Goal: Transaction & Acquisition: Purchase product/service

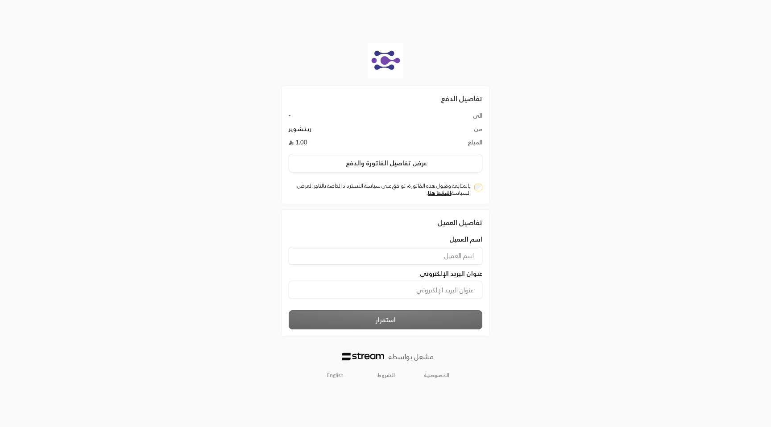
click at [334, 375] on link "English" at bounding box center [335, 375] width 27 height 14
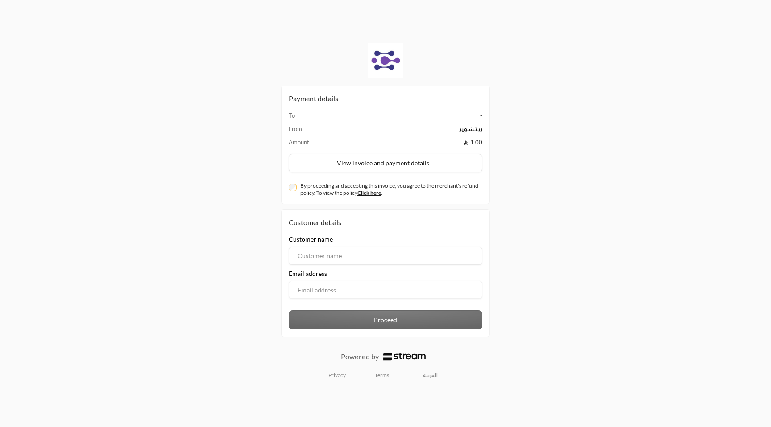
click at [344, 256] on input at bounding box center [386, 256] width 194 height 18
type input "usman"
type input "[EMAIL_ADDRESS][DOMAIN_NAME]"
click at [292, 191] on div "By proceeding and accepting this invoice, you agree to the merchant’s refund po…" at bounding box center [386, 189] width 194 height 14
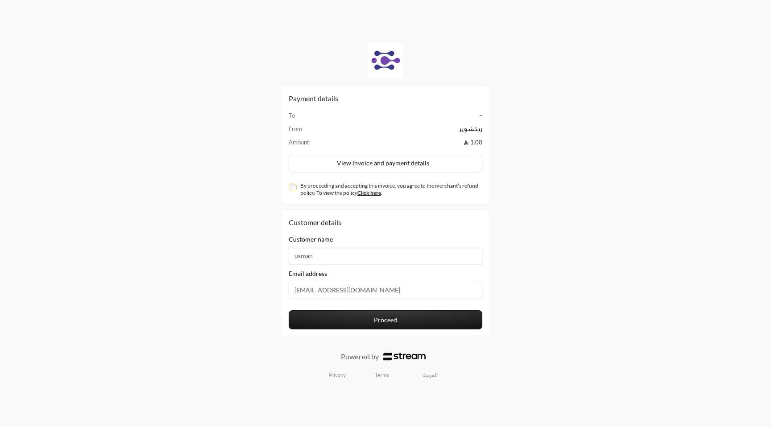
click at [401, 324] on button "Proceed" at bounding box center [386, 319] width 194 height 19
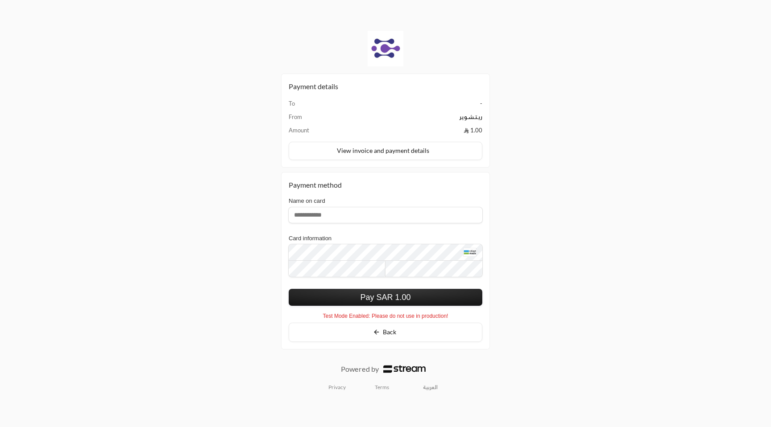
click at [395, 297] on button "Pay SAR 1.00" at bounding box center [386, 297] width 194 height 17
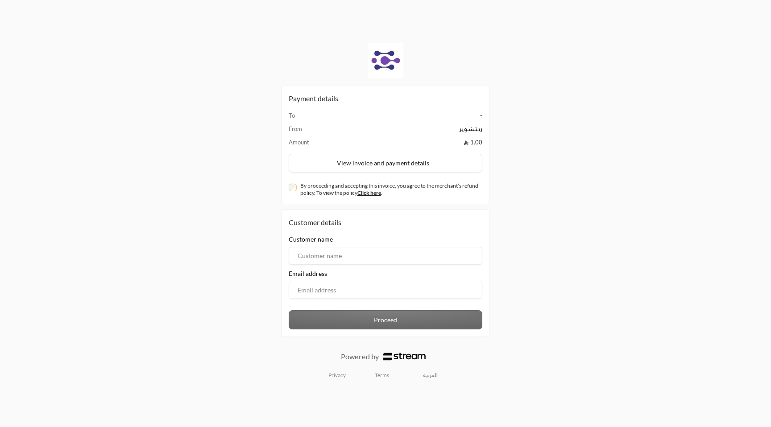
click at [332, 255] on input at bounding box center [386, 256] width 194 height 18
type input "usman"
type input "usman@streampay.sa"
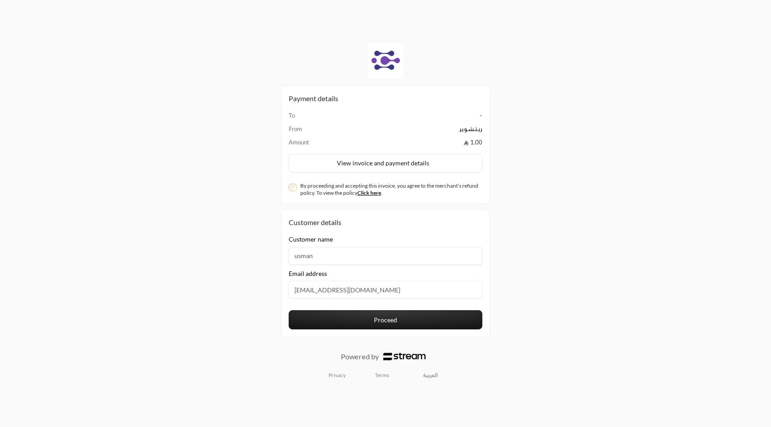
click at [319, 318] on button "Proceed" at bounding box center [386, 319] width 194 height 19
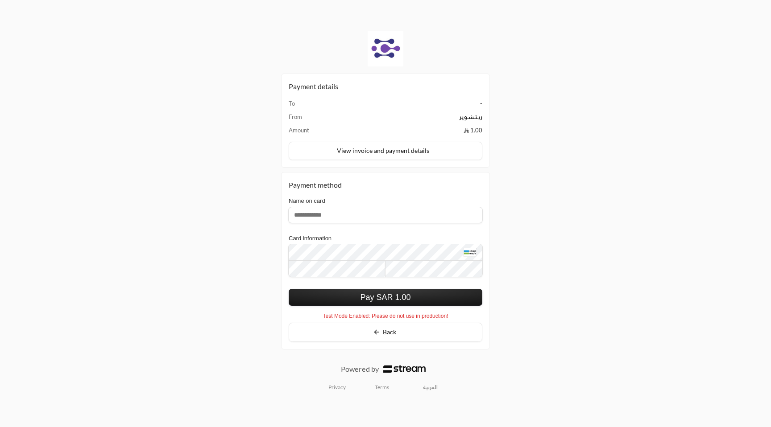
click at [405, 298] on button "Pay SAR 1.00" at bounding box center [386, 297] width 194 height 17
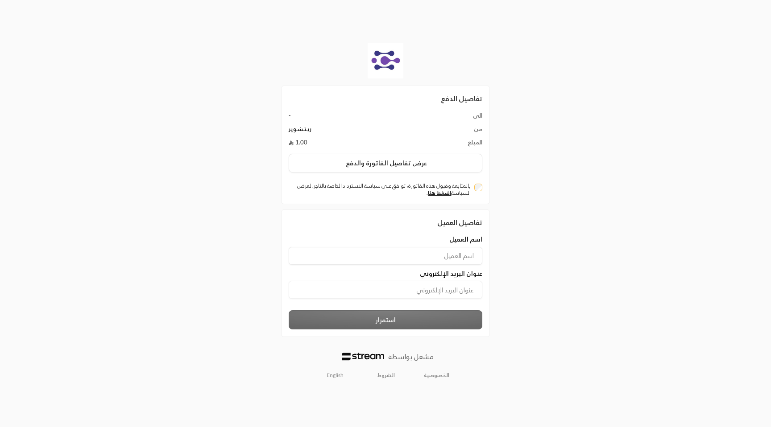
click at [344, 375] on link "English" at bounding box center [335, 375] width 27 height 14
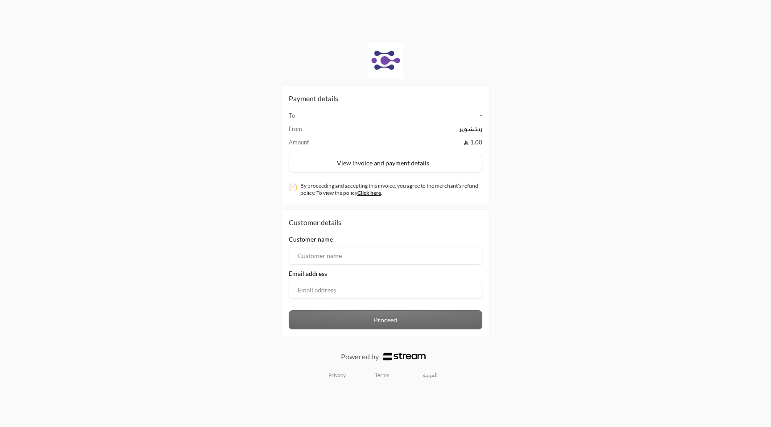
click at [368, 265] on div "Customer name Email address" at bounding box center [385, 271] width 202 height 73
click at [380, 251] on input at bounding box center [386, 256] width 194 height 18
type input "usman"
type input "[EMAIL_ADDRESS][DOMAIN_NAME]"
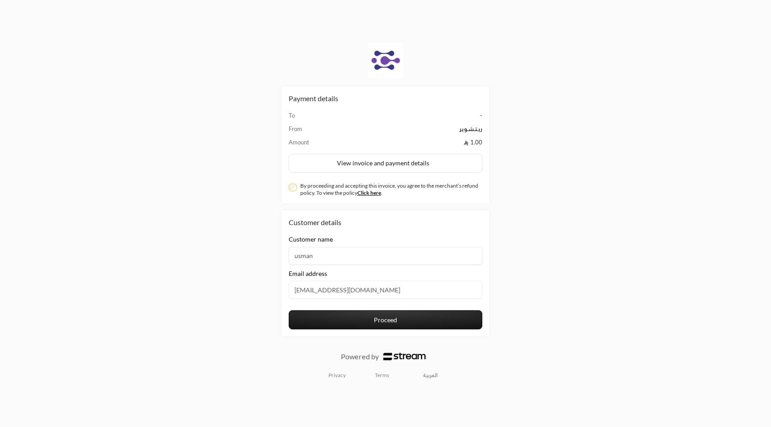
click at [346, 315] on button "Proceed" at bounding box center [386, 319] width 194 height 19
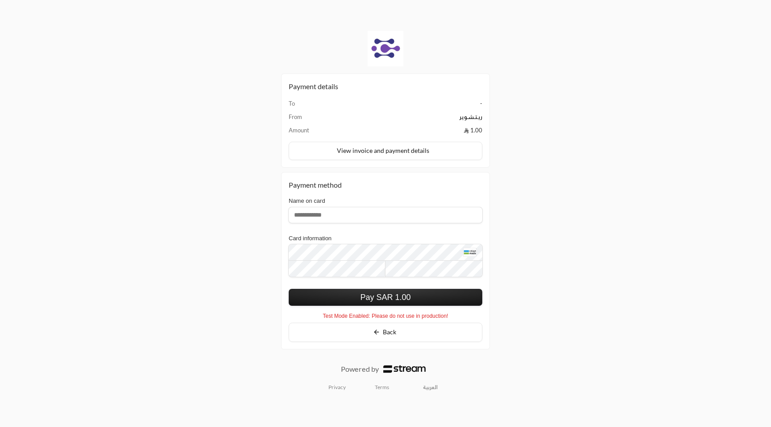
click at [446, 298] on button "Pay SAR 1.00" at bounding box center [386, 297] width 194 height 17
